Goal: Task Accomplishment & Management: Manage account settings

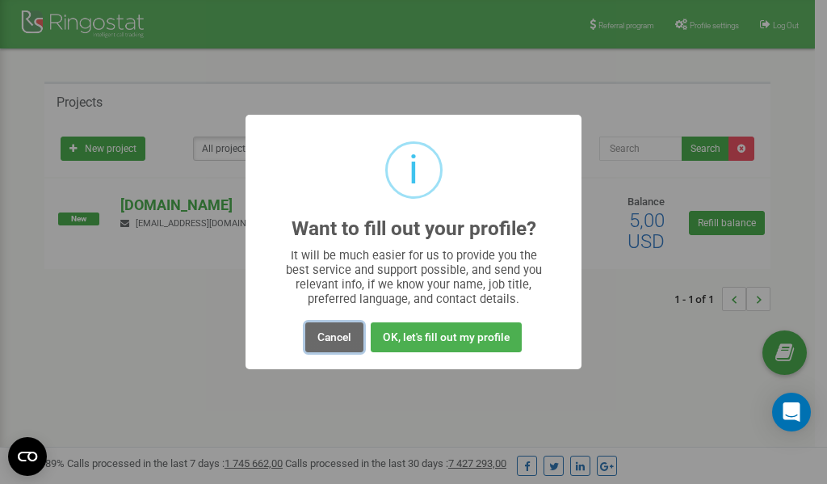
click at [334, 332] on button "Cancel" at bounding box center [334, 337] width 58 height 30
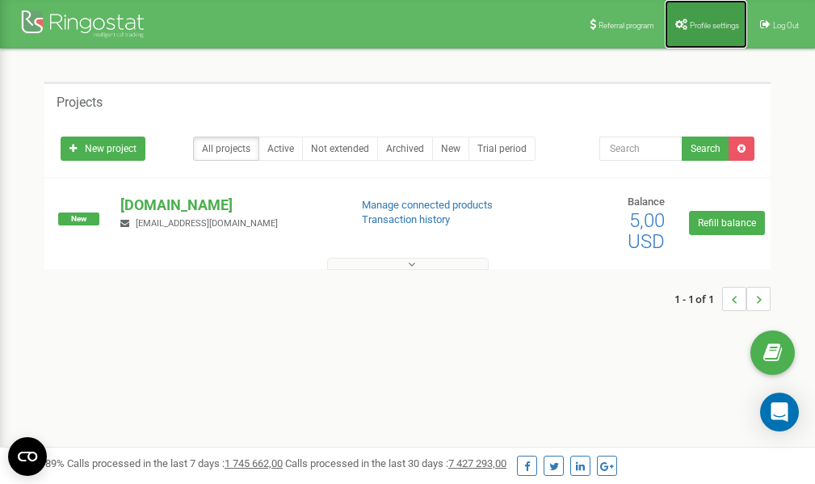
click at [700, 21] on span "Profile settings" at bounding box center [714, 25] width 49 height 9
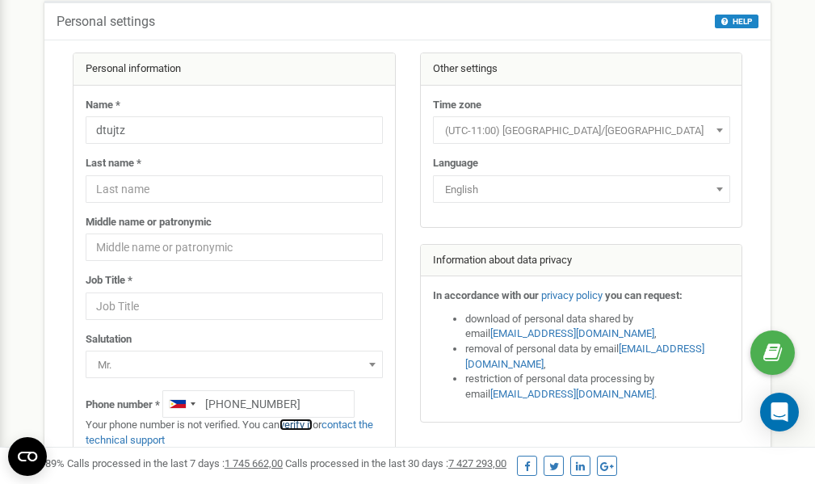
click at [302, 423] on link "verify it" at bounding box center [295, 424] width 33 height 12
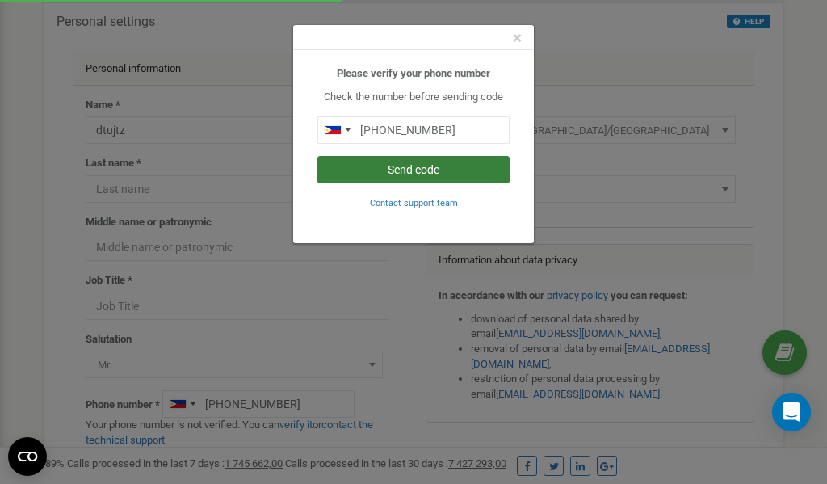
click at [434, 170] on button "Send code" at bounding box center [413, 169] width 192 height 27
